Goal: Task Accomplishment & Management: Use online tool/utility

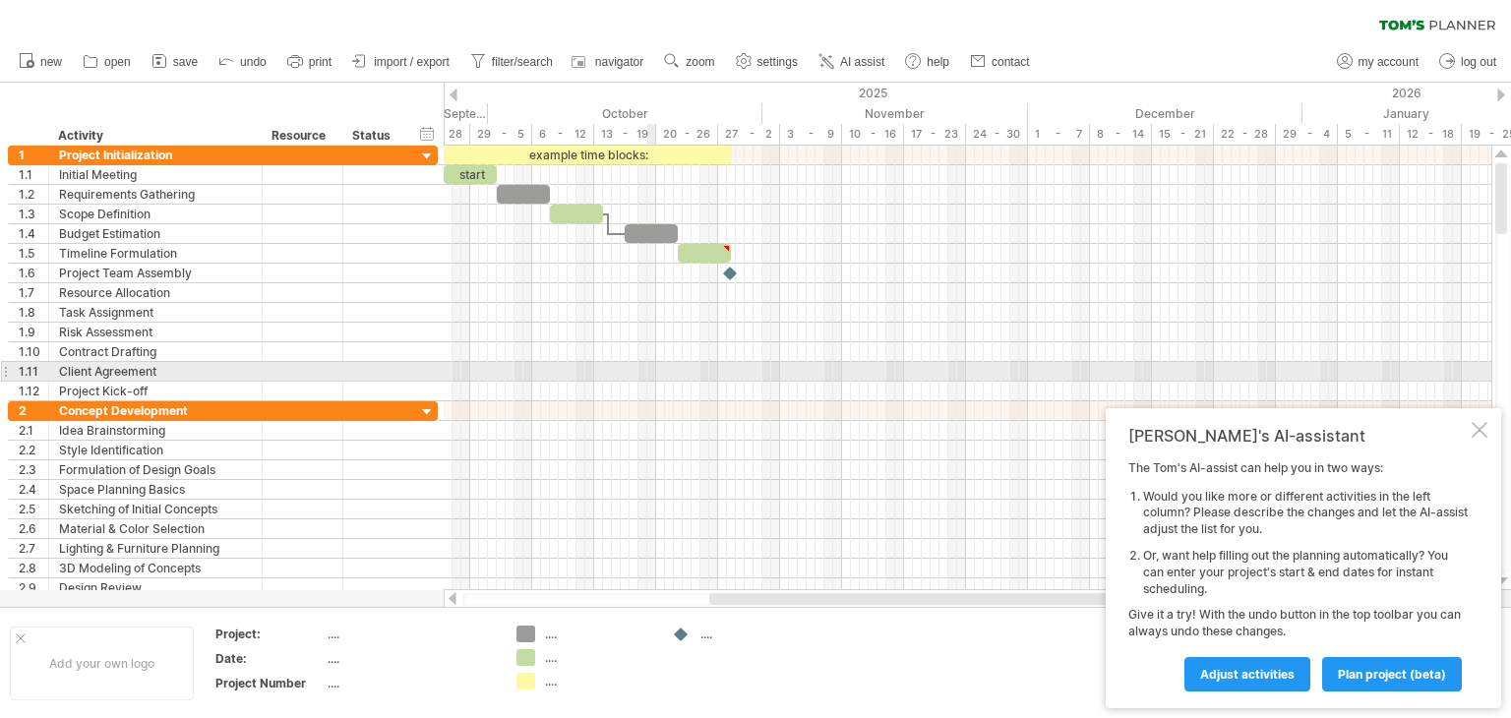
click at [650, 382] on div at bounding box center [968, 392] width 1048 height 20
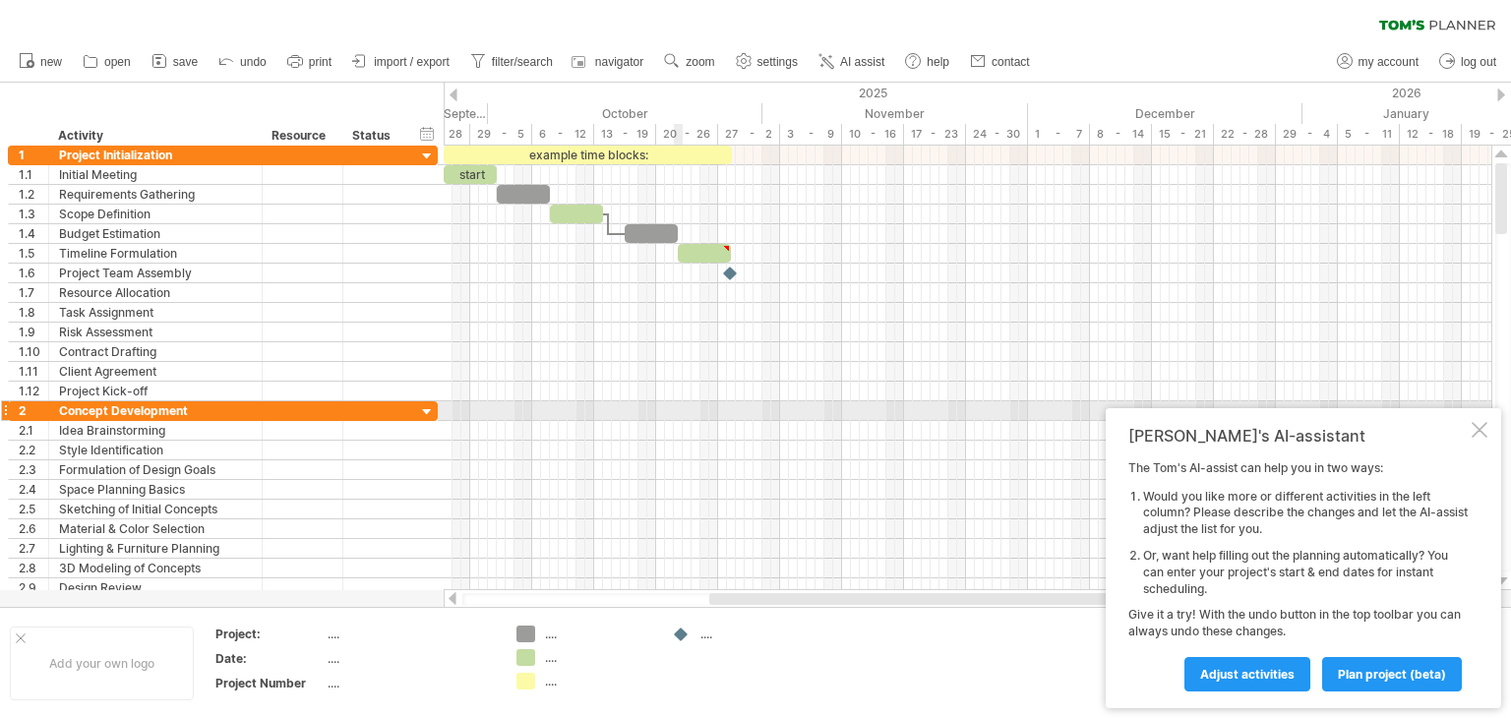
click at [691, 409] on div at bounding box center [968, 411] width 1048 height 20
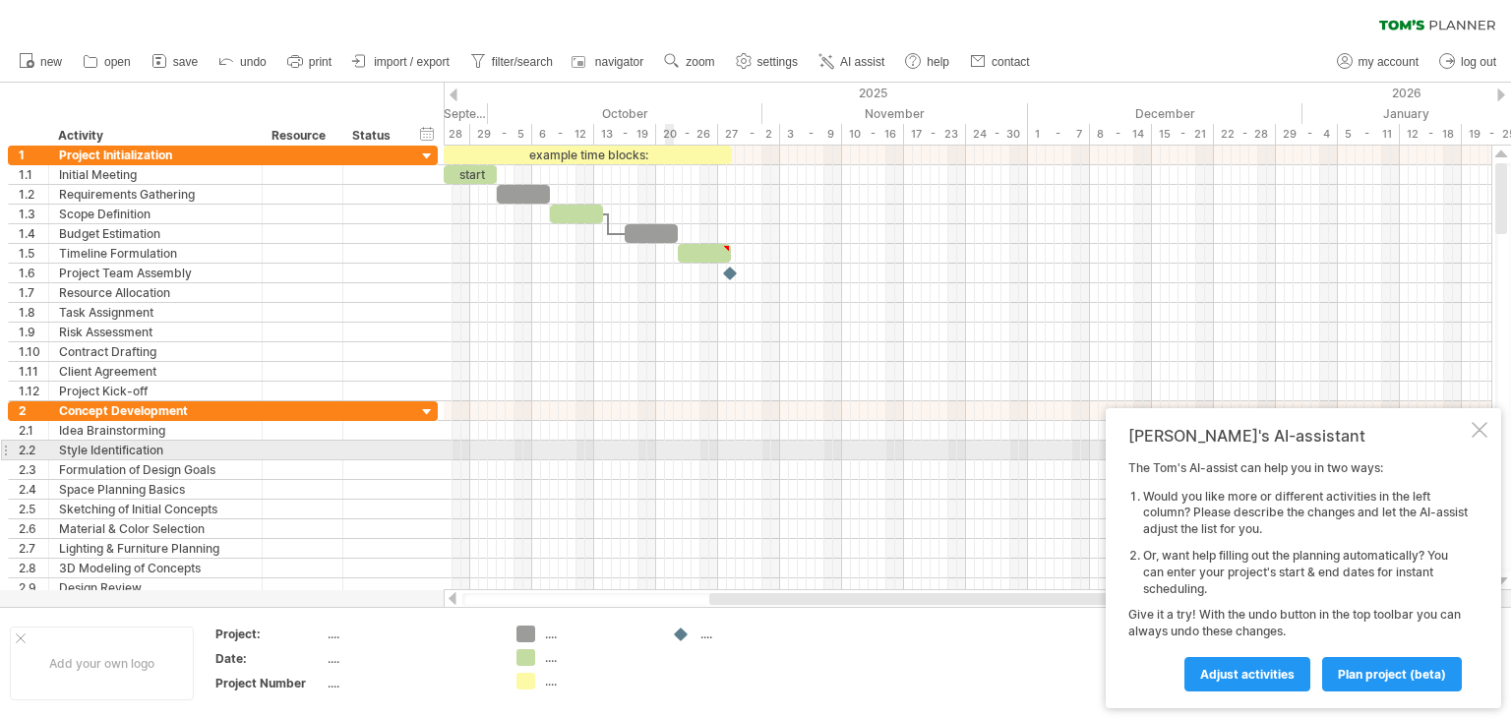
click at [668, 446] on div at bounding box center [968, 451] width 1048 height 20
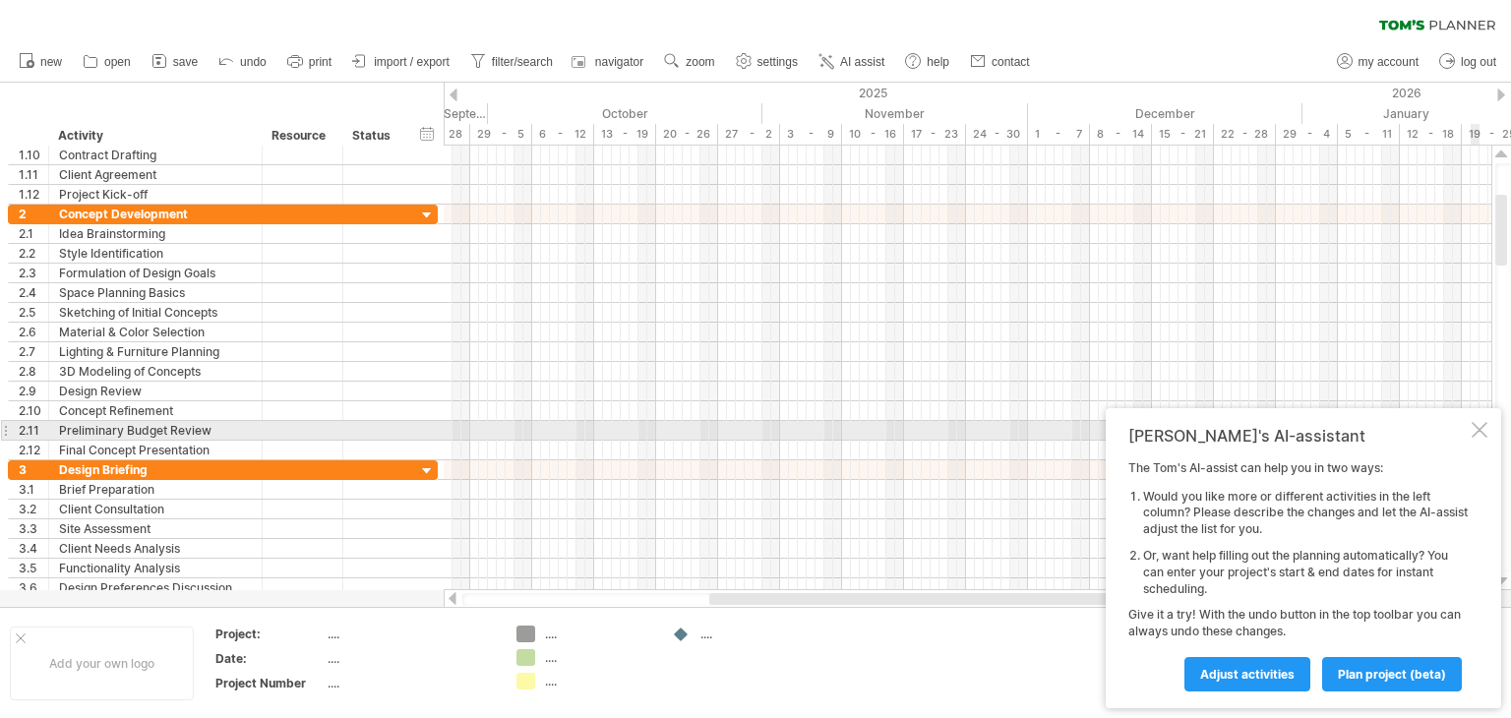
click at [1479, 438] on div at bounding box center [1479, 430] width 16 height 16
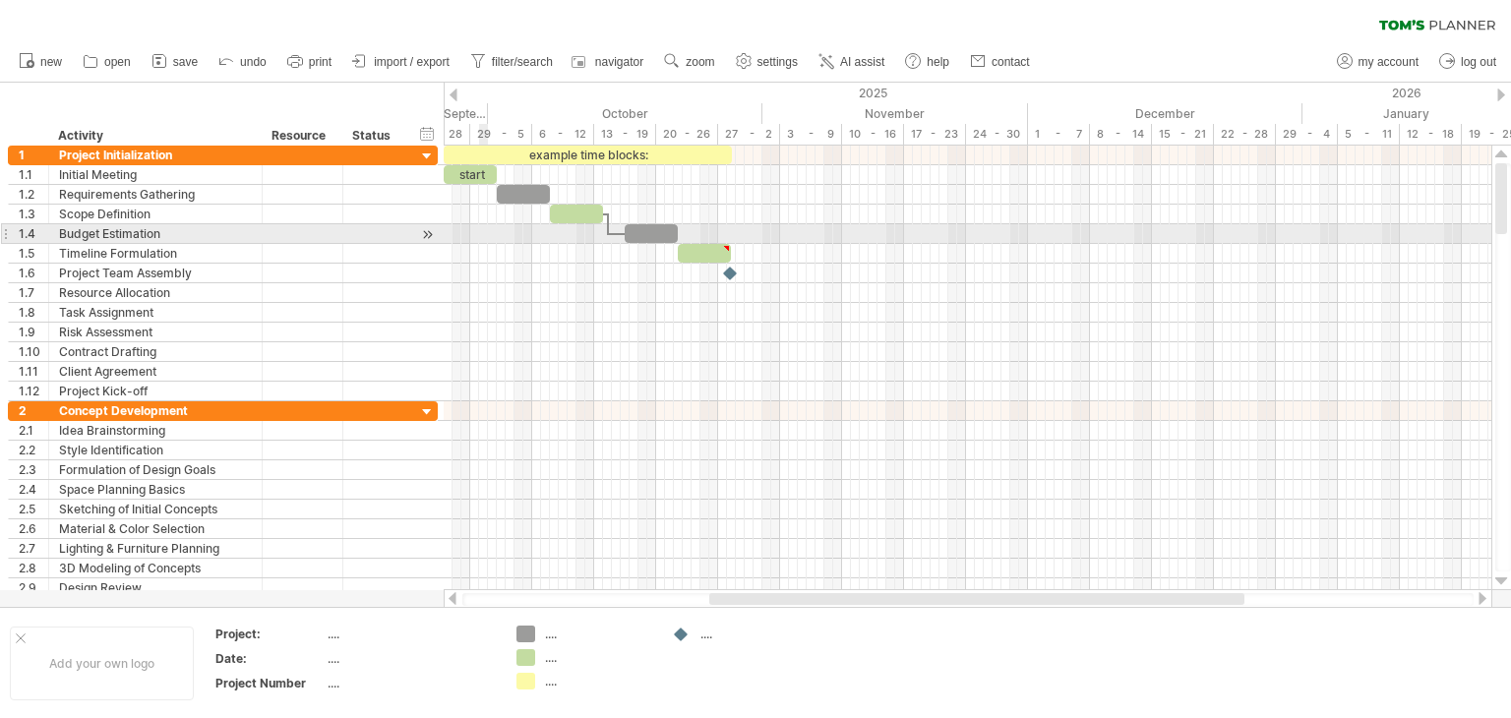
click at [487, 225] on div at bounding box center [968, 234] width 1048 height 20
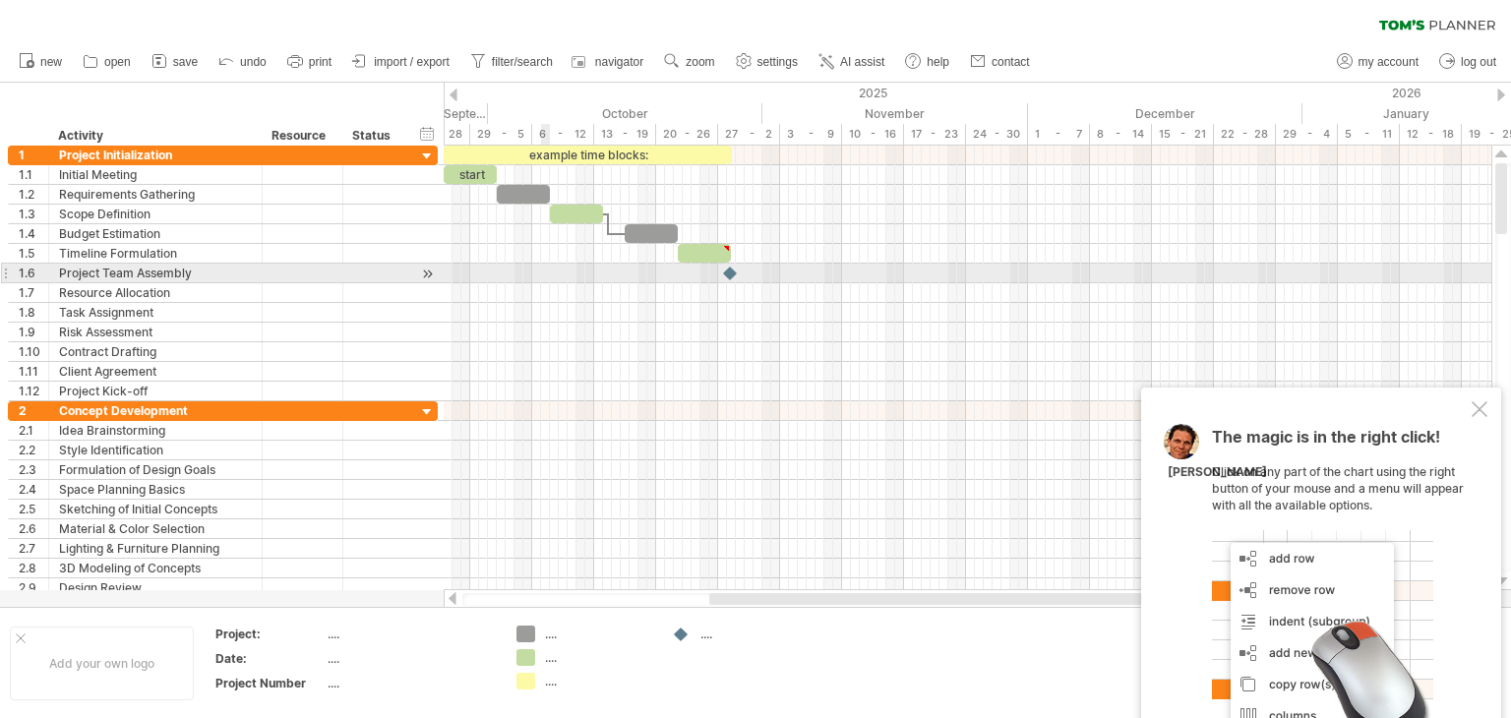
click at [549, 269] on div at bounding box center [968, 274] width 1048 height 20
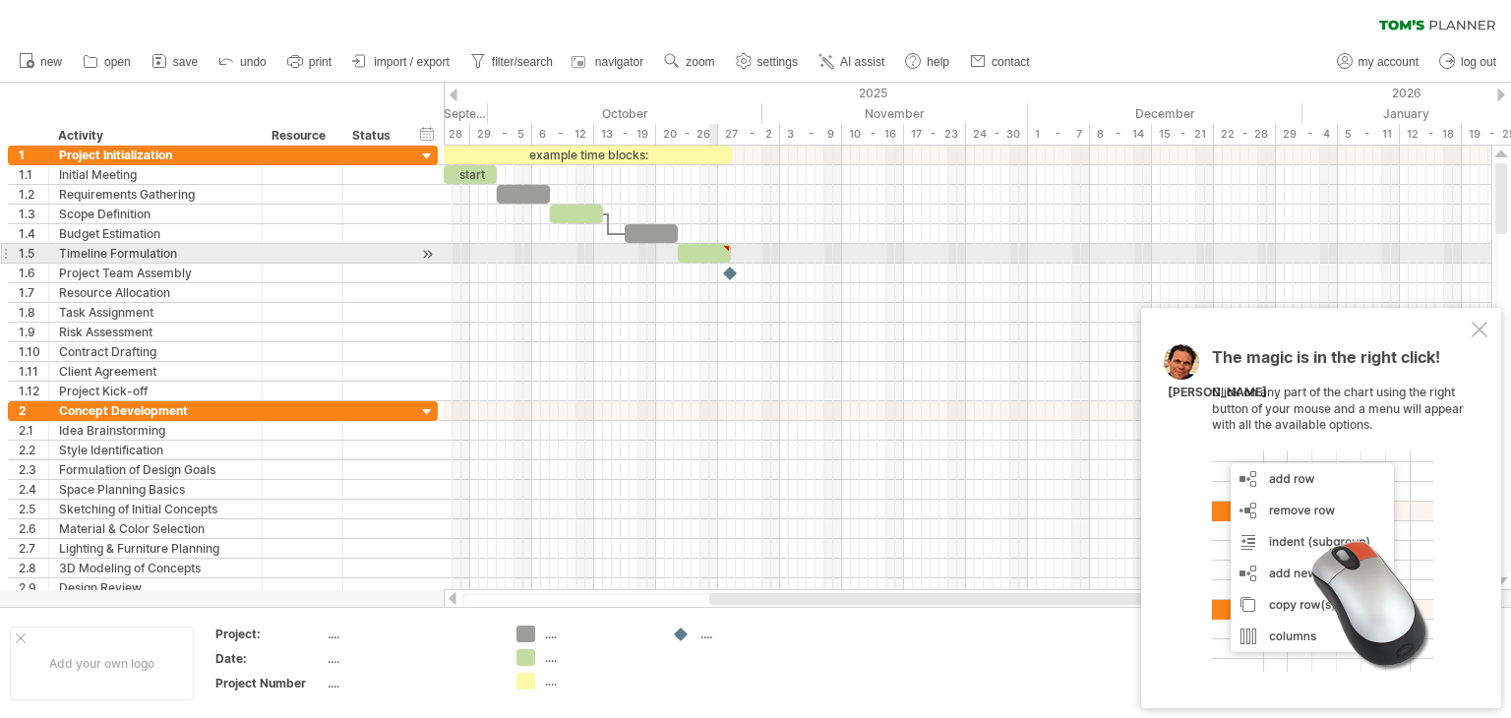
click at [716, 257] on div at bounding box center [704, 253] width 53 height 19
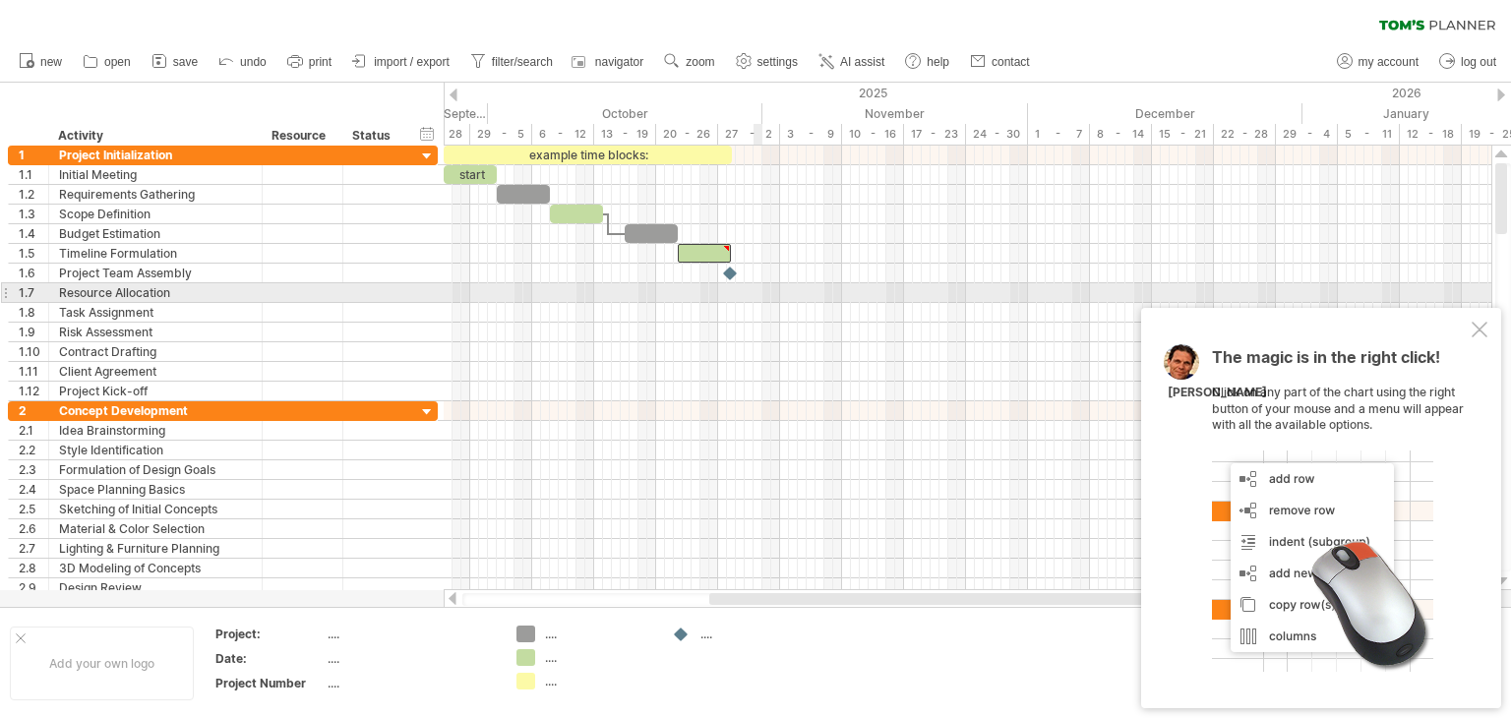
click at [756, 292] on div at bounding box center [968, 293] width 1048 height 20
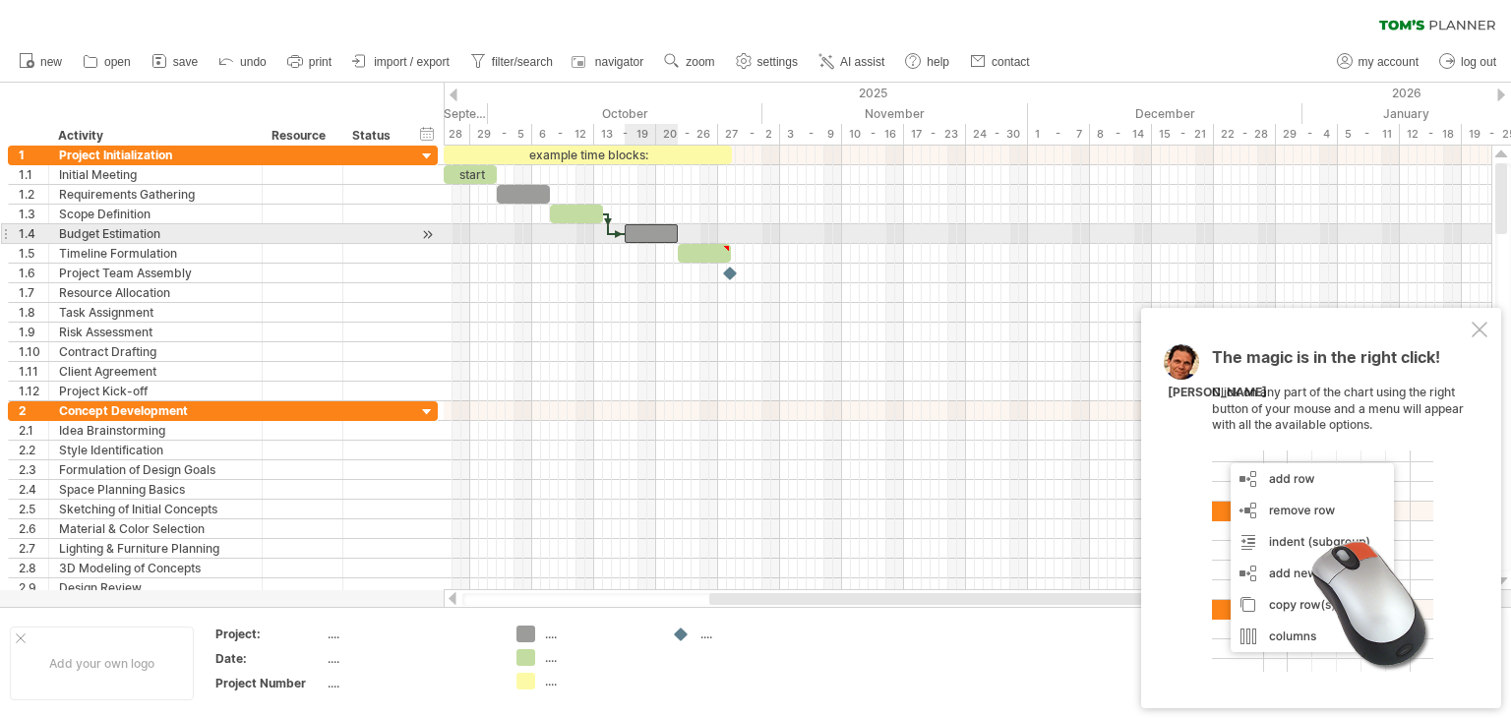
click at [656, 227] on div at bounding box center [651, 233] width 53 height 19
